Goal: Find specific page/section: Find specific page/section

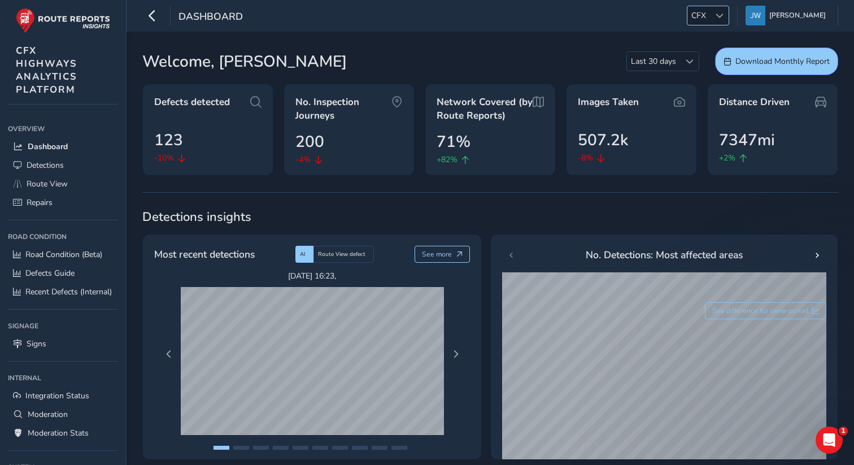
click at [710, 19] on span "CFX" at bounding box center [698, 15] width 23 height 19
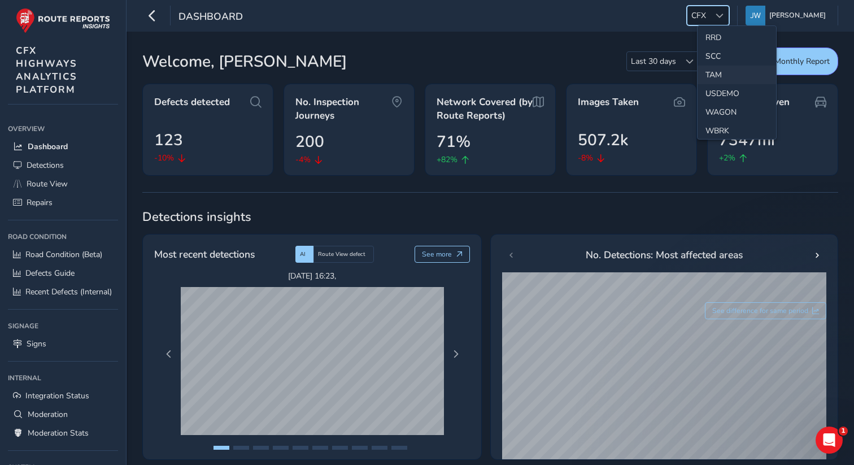
scroll to position [531, 0]
click at [712, 66] on li "SCC" at bounding box center [736, 67] width 78 height 19
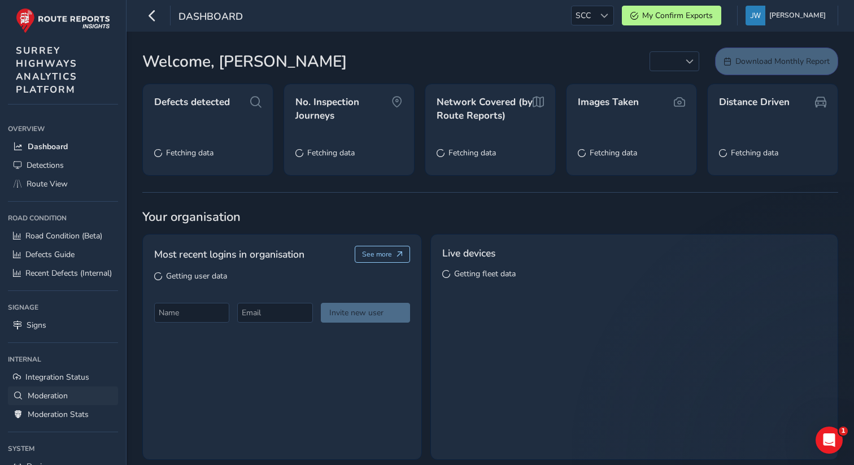
scroll to position [78, 0]
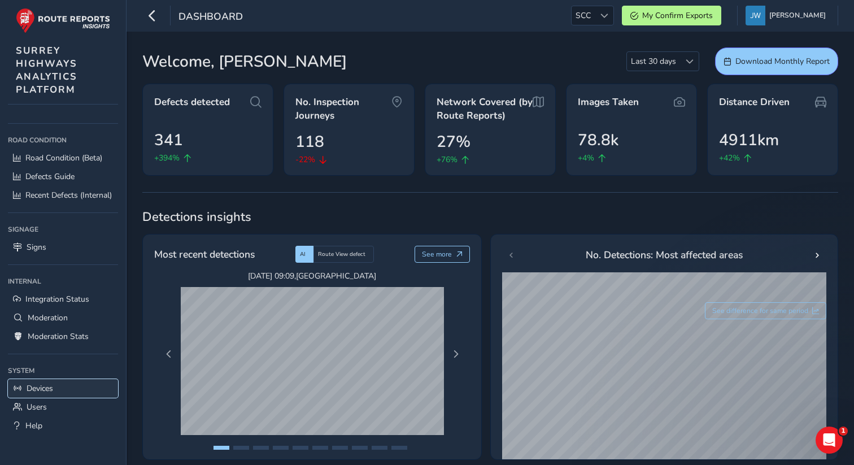
click at [55, 387] on link "Devices" at bounding box center [63, 388] width 110 height 19
